Goal: Find specific page/section: Find specific page/section

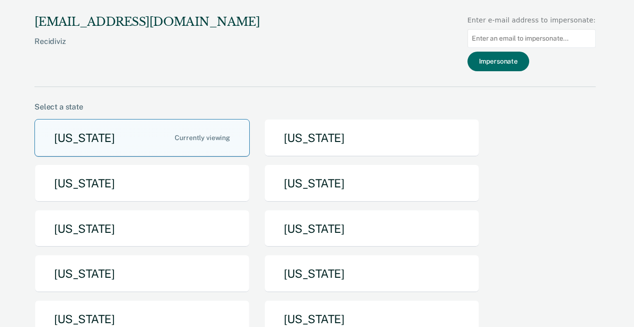
click at [151, 140] on button "[US_STATE]" at bounding box center [141, 138] width 215 height 38
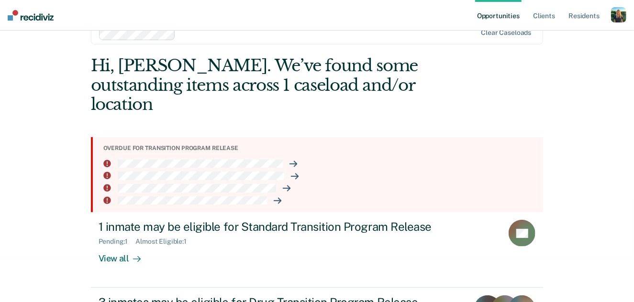
scroll to position [85, 0]
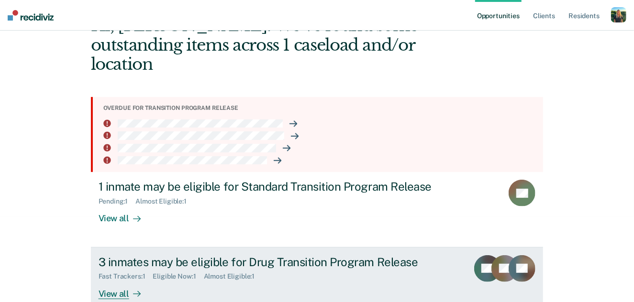
click at [121, 281] on div "View all" at bounding box center [126, 290] width 54 height 19
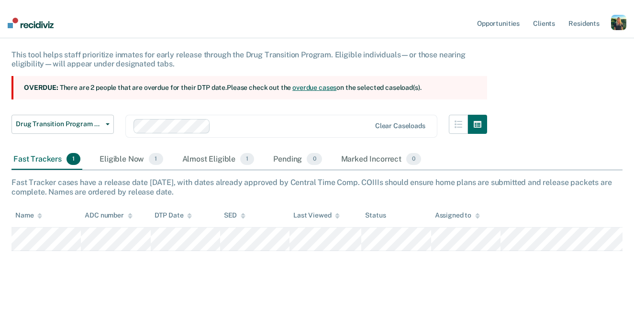
scroll to position [44, 0]
